Goal: Information Seeking & Learning: Learn about a topic

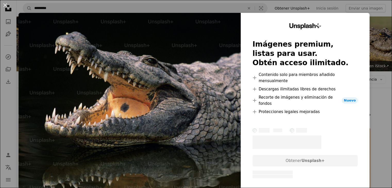
scroll to position [103, 0]
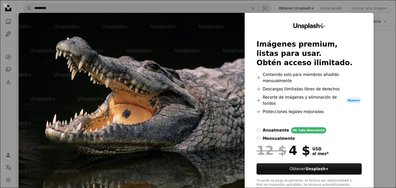
click at [382, 5] on div "An X shape Unsplash+ Imágenes premium, listas para usar. Obtén acceso ilimitado…" at bounding box center [198, 94] width 396 height 188
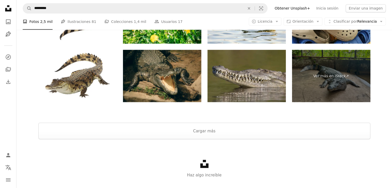
scroll to position [968, 0]
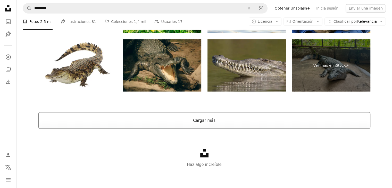
click at [298, 115] on button "Cargar más" at bounding box center [204, 120] width 332 height 16
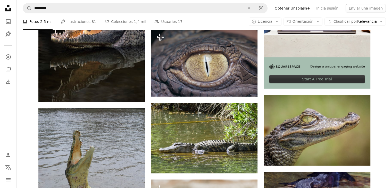
scroll to position [206, 0]
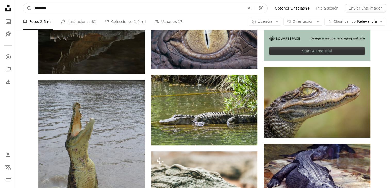
click at [254, 4] on button "An X shape" at bounding box center [248, 8] width 11 height 10
type input "*******"
click button "A magnifying glass" at bounding box center [27, 8] width 9 height 10
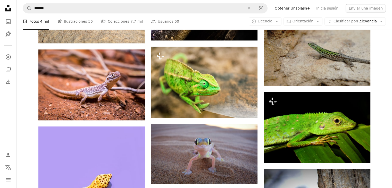
scroll to position [463, 0]
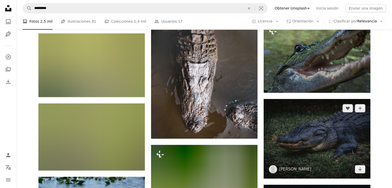
scroll to position [2626, 0]
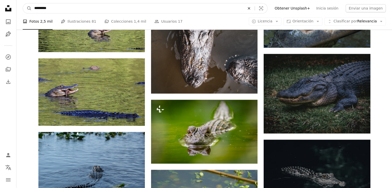
click at [254, 10] on button "An X shape" at bounding box center [248, 8] width 11 height 10
type input "**********"
click button "A magnifying glass" at bounding box center [27, 8] width 9 height 10
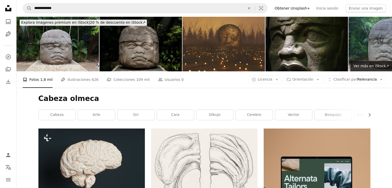
click at [85, 59] on img at bounding box center [57, 43] width 82 height 55
